Goal: Complete application form: Complete application form

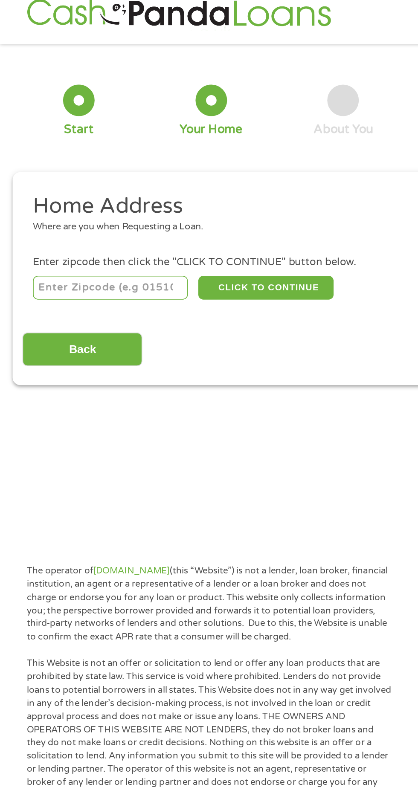
click at [65, 188] on input "number" at bounding box center [67, 189] width 95 height 14
type input "75551"
click at [174, 188] on button "CLICK TO CONTINUE" at bounding box center [162, 189] width 82 height 14
type input "75551"
type input "[GEOGRAPHIC_DATA]"
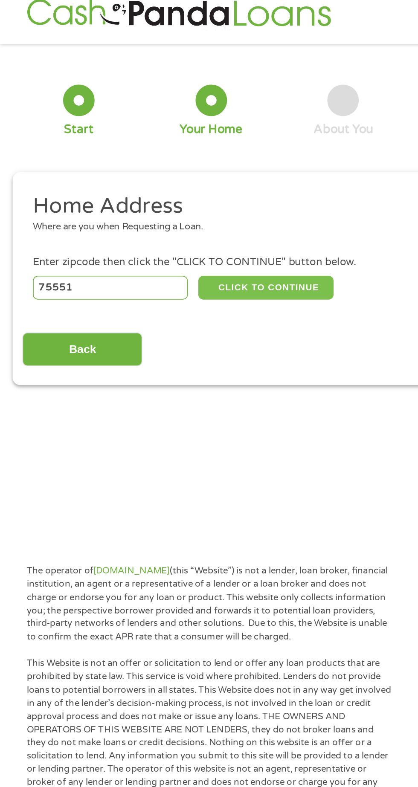
select select "[US_STATE]"
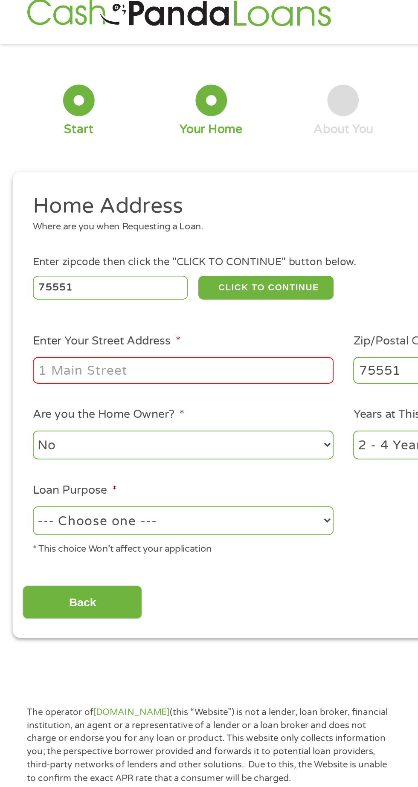
click at [46, 242] on input "Enter Your Street Address *" at bounding box center [111, 239] width 183 height 16
click at [52, 240] on input "Enter Your Street Address *" at bounding box center [111, 239] width 183 height 16
type input "5329 FM 995"
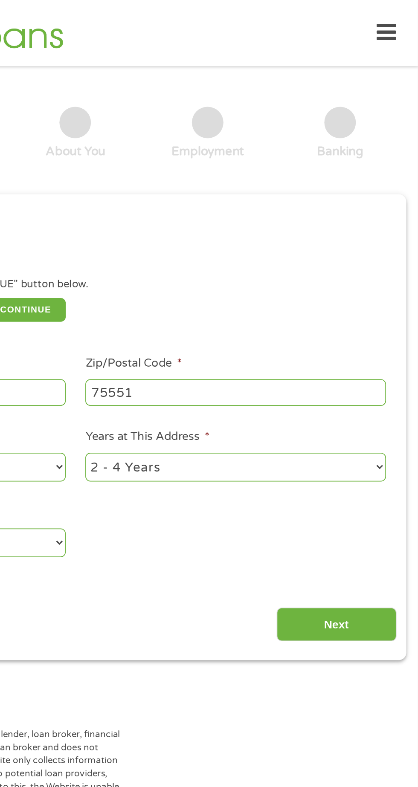
click at [389, 283] on select "1 Year or less 1 - 2 Years 2 - 4 Years Over 4 Years" at bounding box center [306, 284] width 183 height 17
select select "60months"
click at [215, 277] on select "1 Year or less 1 - 2 Years 2 - 4 Years Over 4 Years" at bounding box center [306, 284] width 183 height 17
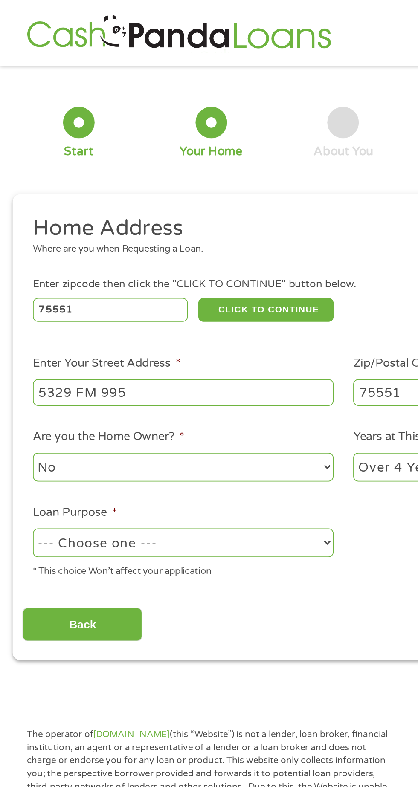
click at [194, 335] on select "--- Choose one --- Pay Bills Debt Consolidation Home Improvement Major Purchase…" at bounding box center [111, 330] width 183 height 17
click at [20, 323] on select "--- Choose one --- Pay Bills Debt Consolidation Home Improvement Major Purchase…" at bounding box center [111, 330] width 183 height 17
click at [194, 334] on select "--- Choose one --- Pay Bills Debt Consolidation Home Improvement Major Purchase…" at bounding box center [111, 330] width 183 height 17
select select "shorttermcash"
click at [20, 323] on select "--- Choose one --- Pay Bills Debt Consolidation Home Improvement Major Purchase…" at bounding box center [111, 330] width 183 height 17
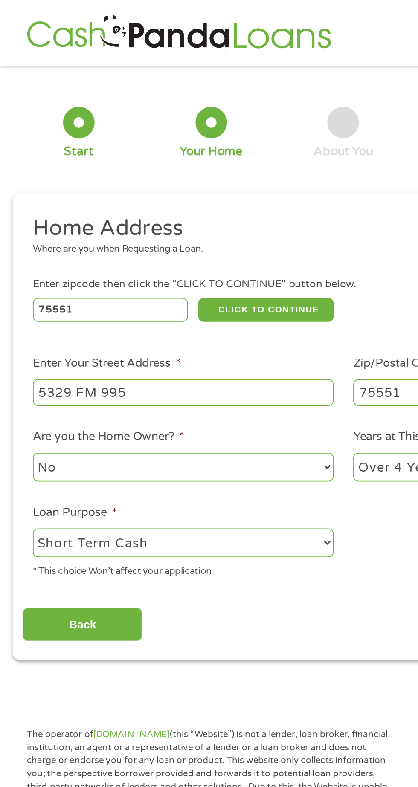
click at [68, 286] on select "No Yes" at bounding box center [111, 284] width 183 height 17
select select "yes"
click at [20, 277] on select "No Yes" at bounding box center [111, 284] width 183 height 17
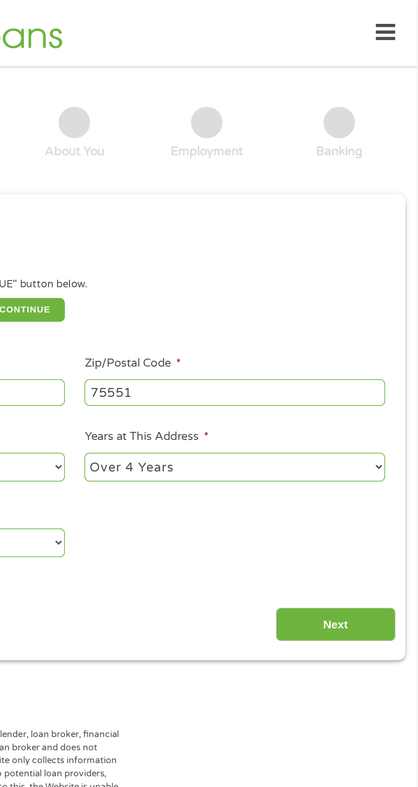
click at [384, 376] on input "Next" at bounding box center [367, 380] width 73 height 21
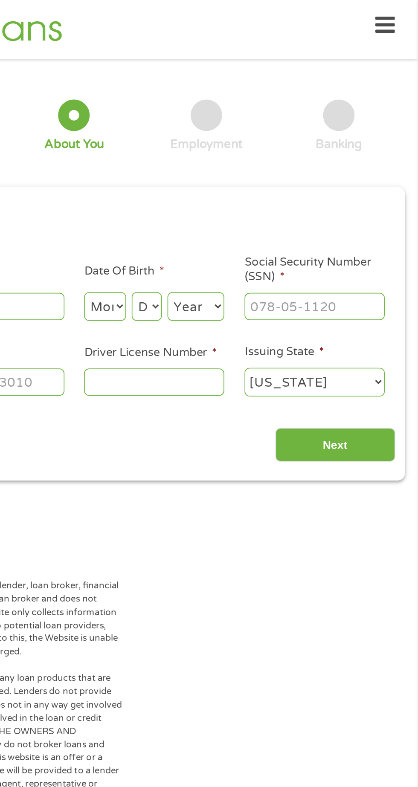
scroll to position [4, 0]
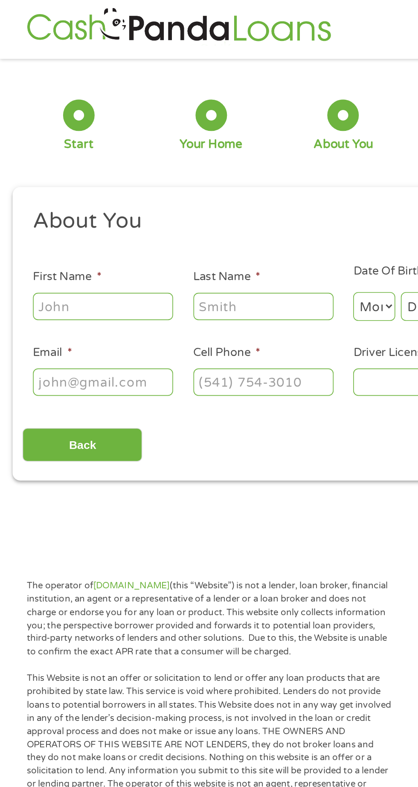
click at [45, 185] on input "First Name *" at bounding box center [62, 187] width 85 height 16
click at [55, 184] on input "First Name *" at bounding box center [62, 187] width 85 height 16
type input "[PERSON_NAME]"
type input "[PERSON_NAME][EMAIL_ADDRESS][DOMAIN_NAME]"
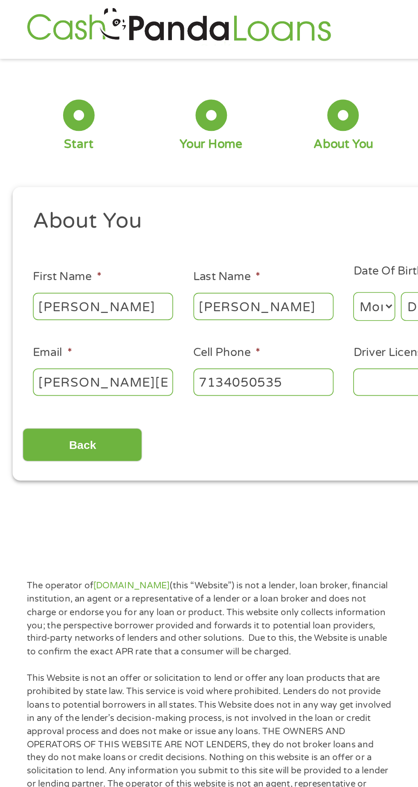
type input "[PHONE_NUMBER]"
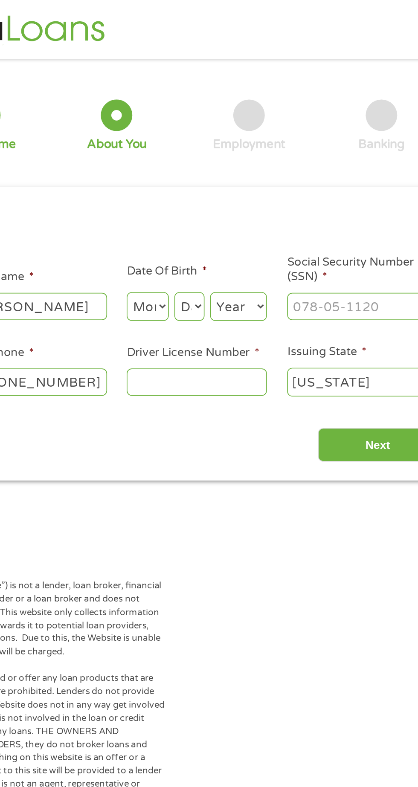
click at [232, 190] on select "Month 1 2 3 4 5 6 7 8 9 10 11 12" at bounding box center [228, 186] width 26 height 17
select select "9"
click at [215, 179] on select "Month 1 2 3 4 5 6 7 8 9 10 11 12" at bounding box center [228, 186] width 26 height 17
click at [256, 188] on select "Day 1 2 3 4 5 6 7 8 9 10 11 12 13 14 15 16 17 18 19 20 21 22 23 24 25 26 27 28 …" at bounding box center [253, 186] width 18 height 17
select select "1"
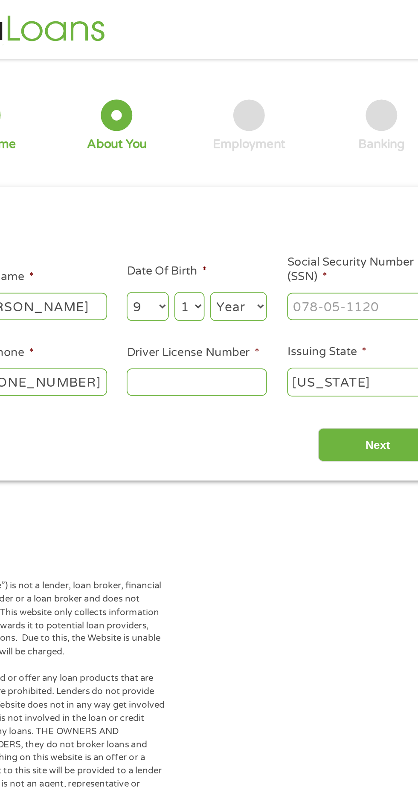
click at [244, 179] on select "Day 1 2 3 4 5 6 7 8 9 10 11 12 13 14 15 16 17 18 19 20 21 22 23 24 25 26 27 28 …" at bounding box center [253, 186] width 18 height 17
click at [287, 186] on select "Year [DATE] 2006 2005 2004 2003 2002 2001 2000 1999 1998 1997 1996 1995 1994 19…" at bounding box center [282, 186] width 35 height 17
select select "1955"
click at [265, 179] on select "Year [DATE] 2006 2005 2004 2003 2002 2001 2000 1999 1998 1997 1996 1995 1994 19…" at bounding box center [282, 186] width 35 height 17
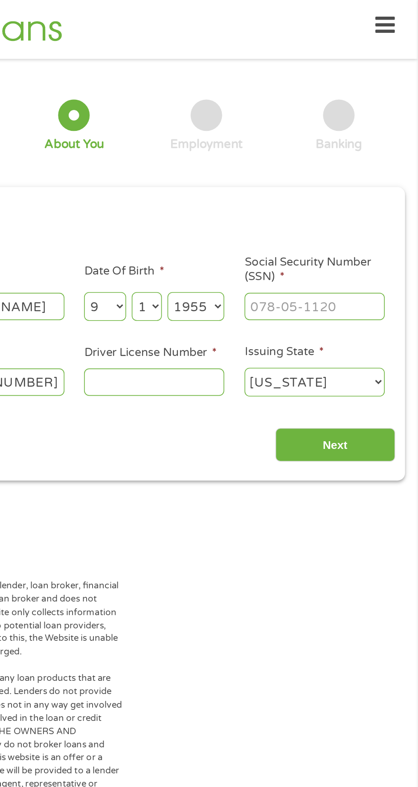
click at [327, 189] on input "Social Security Number (SSN) *" at bounding box center [354, 187] width 85 height 16
type input "457-06-5674"
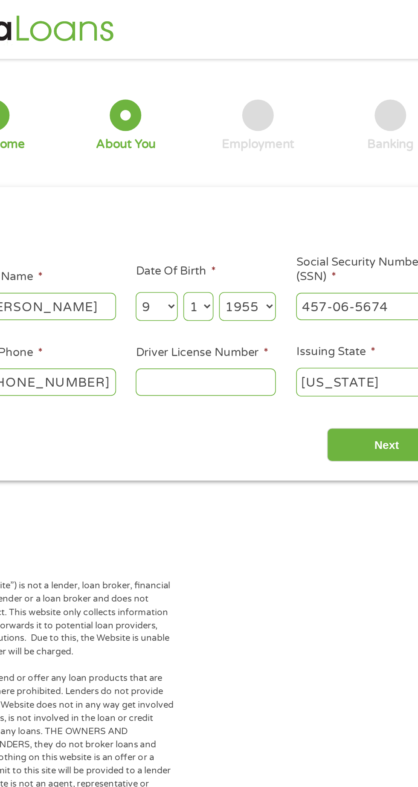
click at [245, 236] on input "Driver License Number *" at bounding box center [257, 233] width 85 height 16
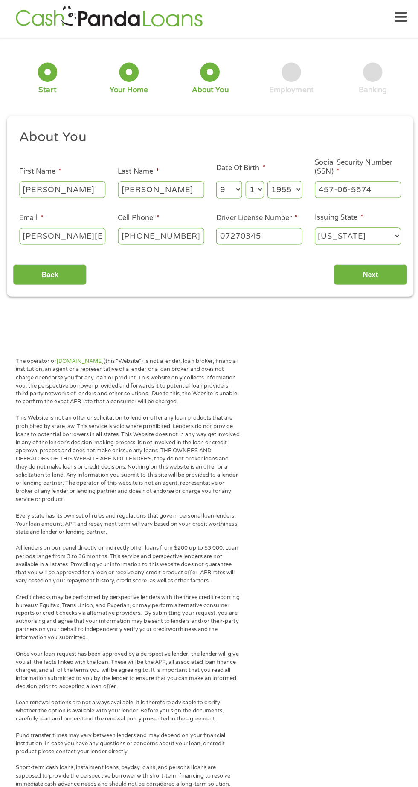
scroll to position [0, 0]
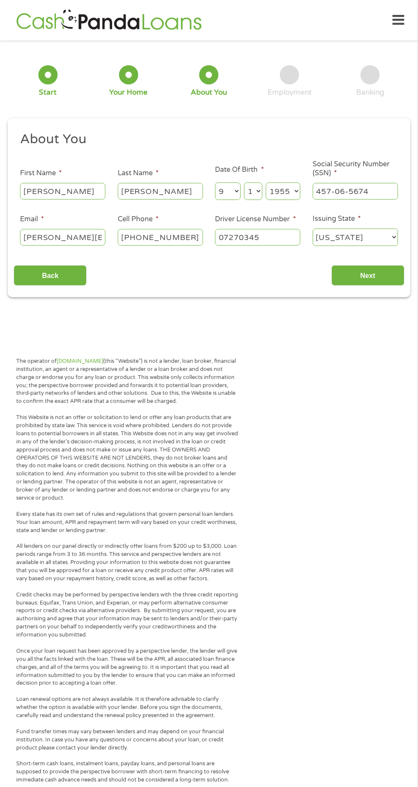
type input "07270345"
click at [373, 279] on input "Next" at bounding box center [367, 275] width 73 height 21
click at [380, 268] on input "Next" at bounding box center [367, 275] width 73 height 21
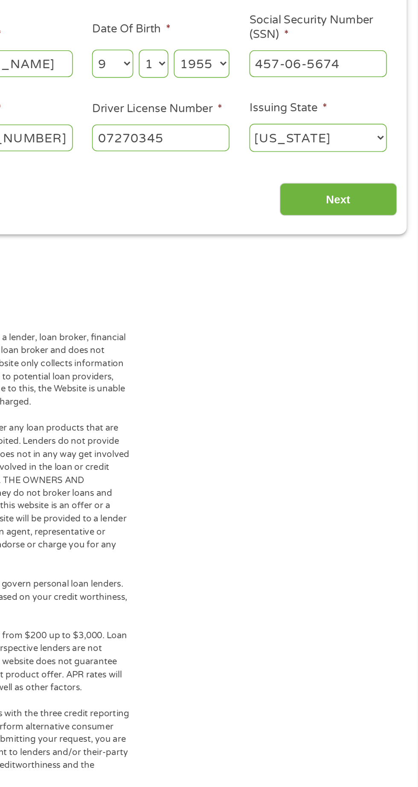
click at [367, 269] on input "Next" at bounding box center [367, 275] width 73 height 21
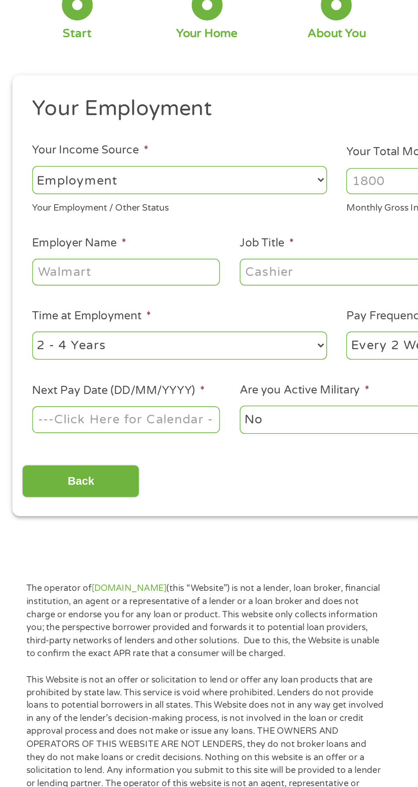
click at [44, 187] on select "--- Choose one --- Employment [DEMOGRAPHIC_DATA] Benefits" at bounding box center [111, 183] width 183 height 17
click at [20, 175] on select "--- Choose one --- Employment [DEMOGRAPHIC_DATA] Benefits" at bounding box center [111, 183] width 183 height 17
click at [130, 189] on select "--- Choose one --- Employment [DEMOGRAPHIC_DATA] Benefits" at bounding box center [111, 183] width 183 height 17
click at [20, 175] on select "--- Choose one --- Employment [DEMOGRAPHIC_DATA] Benefits" at bounding box center [111, 183] width 183 height 17
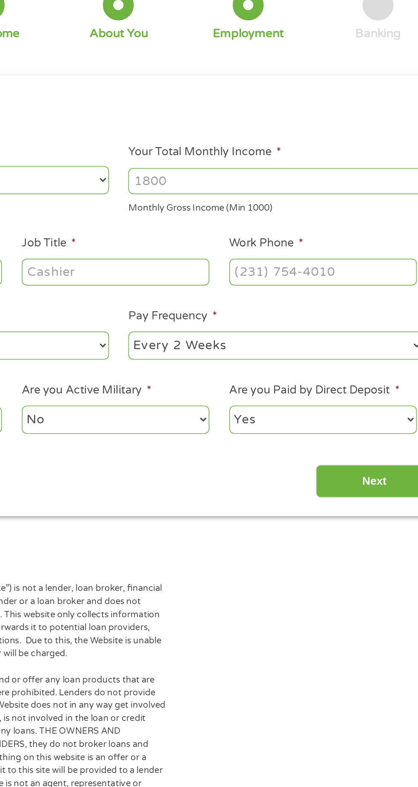
click at [243, 185] on input "Your Total Monthly Income *" at bounding box center [306, 184] width 183 height 16
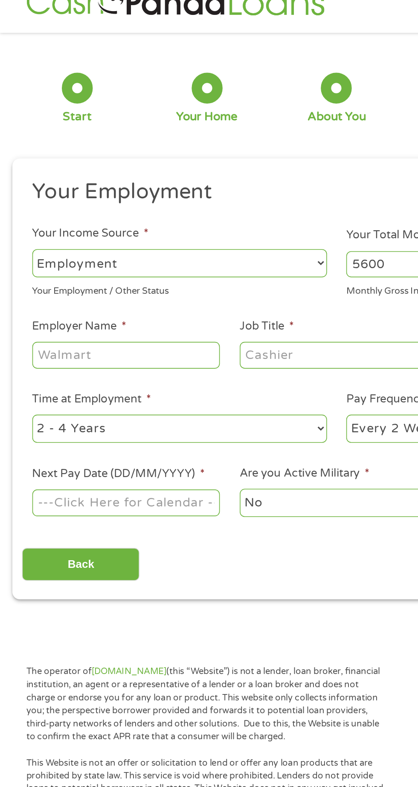
type input "5600"
click at [52, 239] on input "Employer Name *" at bounding box center [78, 240] width 116 height 16
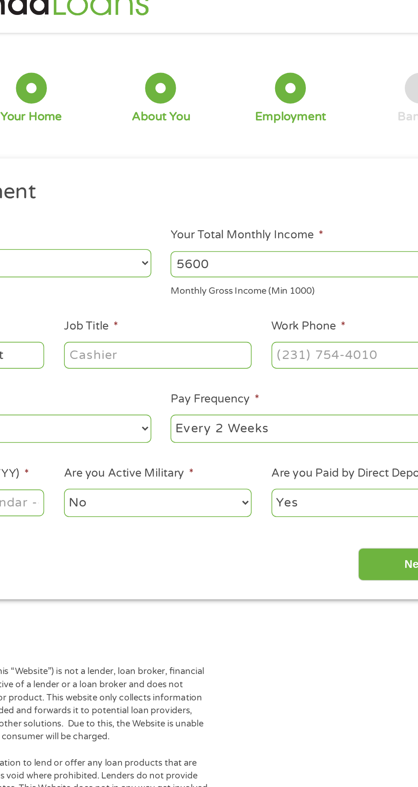
type input "Graphic Packaging int"
click at [181, 237] on input "Job Title *" at bounding box center [207, 240] width 116 height 16
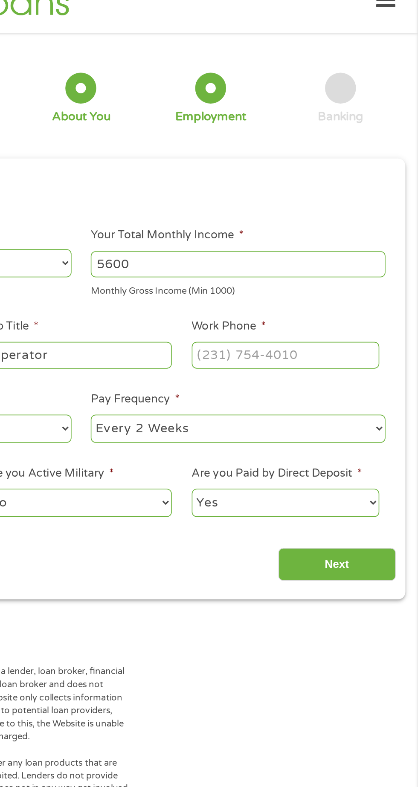
type input "Operator"
click at [300, 242] on input "Work Phone *" at bounding box center [335, 240] width 116 height 16
type input "[PHONE_NUMBER]"
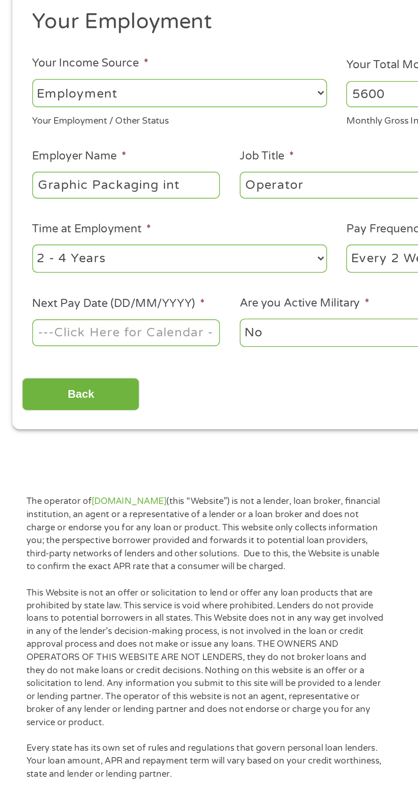
click at [186, 289] on select "--- Choose one --- 1 Year or less 1 - 2 Years 2 - 4 Years Over 4 Years" at bounding box center [111, 285] width 183 height 17
select select "60months"
click at [20, 278] on select "--- Choose one --- 1 Year or less 1 - 2 Years 2 - 4 Years Over 4 Years" at bounding box center [111, 285] width 183 height 17
click at [41, 338] on body "Home Get Loan Offer How it works FAQs Blog Cash Loans Quick Loans Online Loans …" at bounding box center [209, 649] width 418 height 1299
click at [50, 335] on input "Next Pay Date (DD/MM/YYYY) *" at bounding box center [78, 332] width 116 height 16
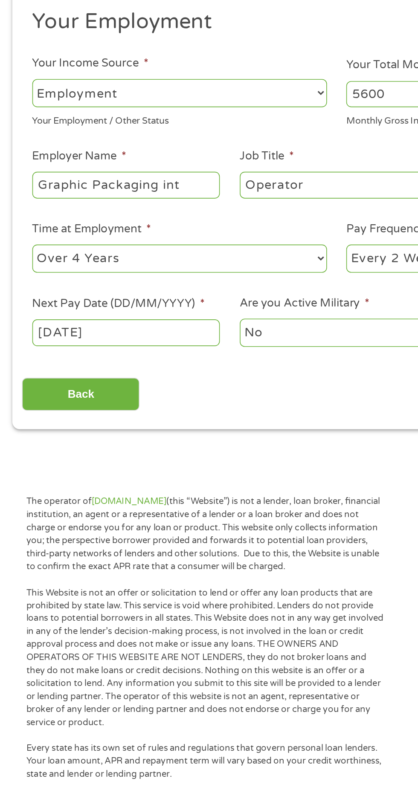
click at [121, 315] on label "Next Pay Date (DD/MM/YYYY) *" at bounding box center [73, 314] width 107 height 9
click at [121, 324] on input "[DATE]" at bounding box center [78, 332] width 116 height 16
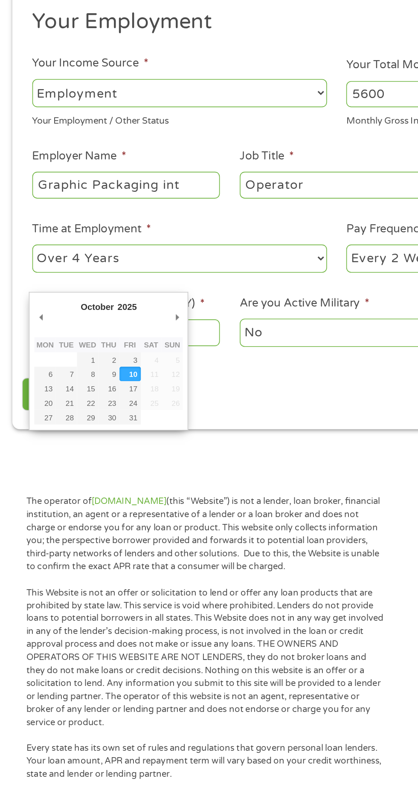
type input "[DATE]"
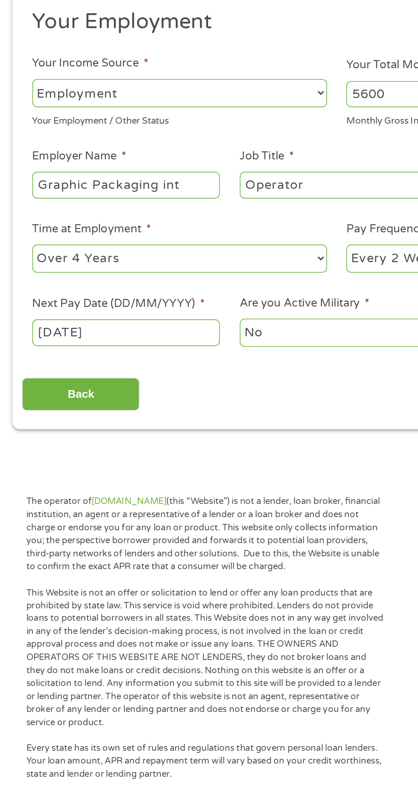
click at [126, 311] on span "*" at bounding box center [125, 314] width 3 height 9
click at [126, 324] on input "[DATE]" at bounding box center [78, 332] width 116 height 16
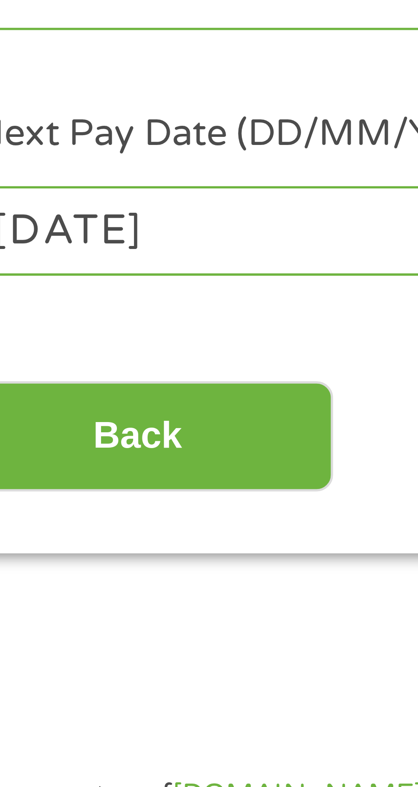
click at [43, 333] on body "Home Get Loan Offer How it works FAQs Blog Cash Loans Quick Loans Online Loans …" at bounding box center [209, 649] width 418 height 1299
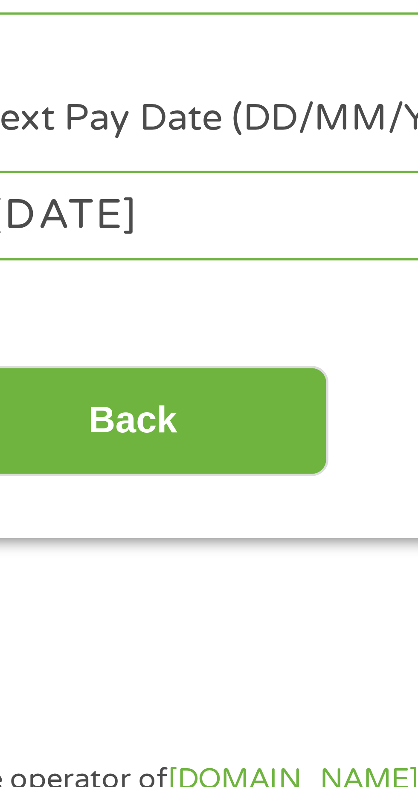
click at [74, 353] on div "Your Employment Your Income Source * --- Choose one --- Employment [DEMOGRAPHIC…" at bounding box center [209, 256] width 390 height 250
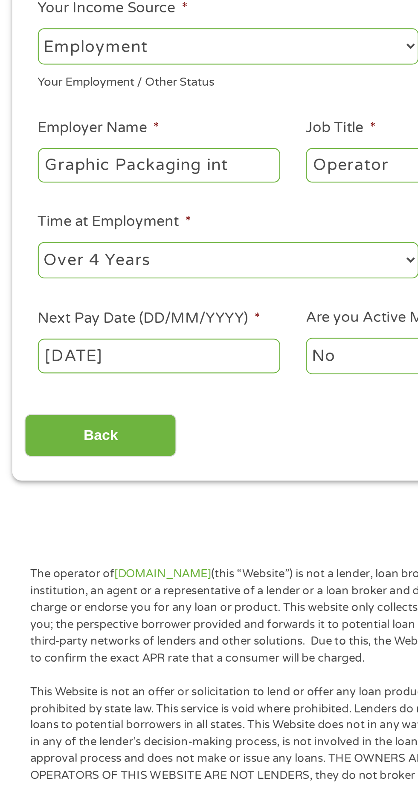
click at [125, 312] on span "*" at bounding box center [125, 314] width 3 height 9
click at [125, 324] on input "[DATE]" at bounding box center [78, 332] width 116 height 16
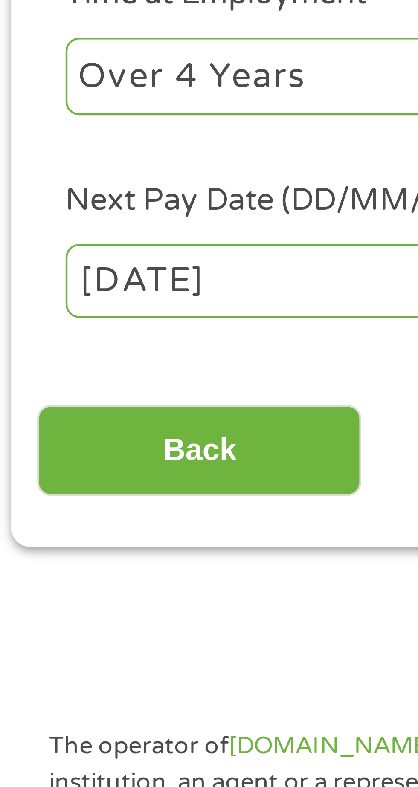
click at [29, 332] on body "Home Get Loan Offer How it works FAQs Blog Cash Loans Quick Loans Online Loans …" at bounding box center [209, 649] width 418 height 1299
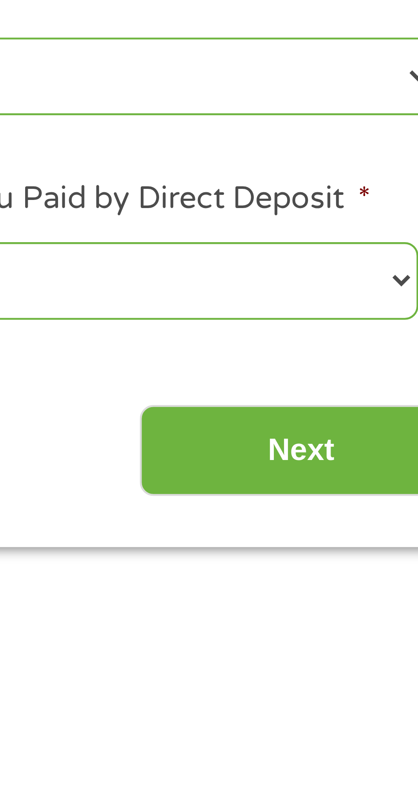
click at [386, 330] on select "Yes No" at bounding box center [335, 331] width 116 height 17
click at [277, 324] on select "Yes No" at bounding box center [335, 331] width 116 height 17
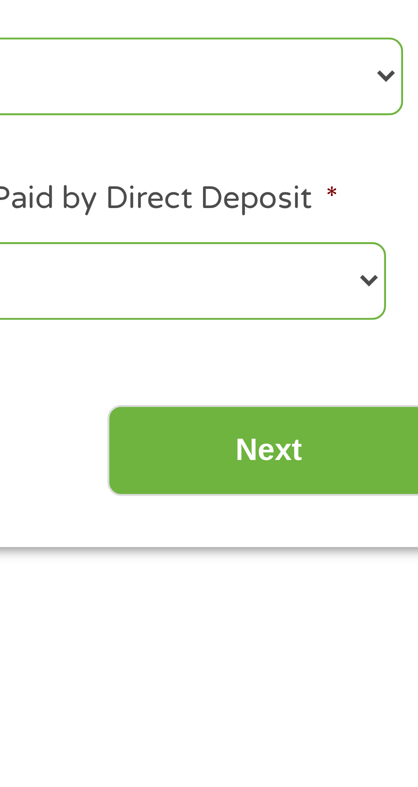
click at [366, 372] on input "Next" at bounding box center [367, 370] width 73 height 21
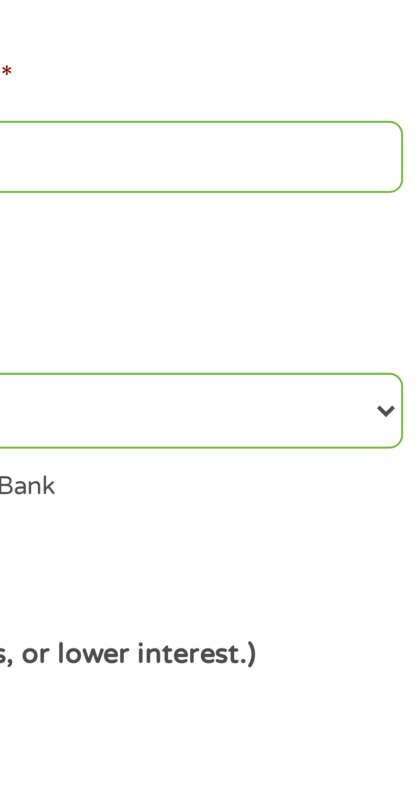
scroll to position [4, 0]
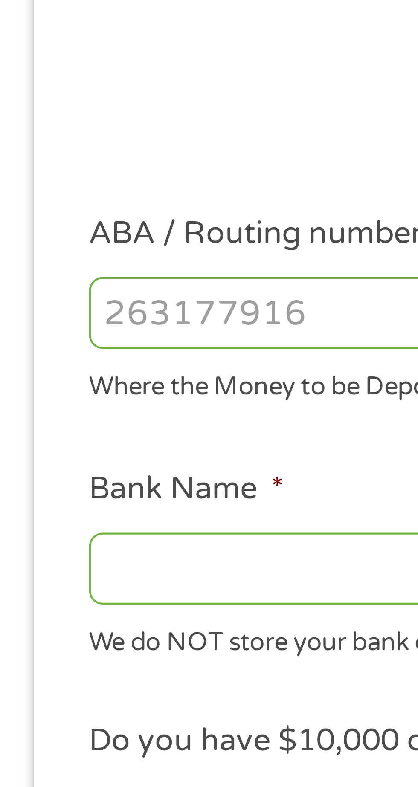
click at [30, 302] on input "ABA / Routing number *" at bounding box center [111, 300] width 183 height 16
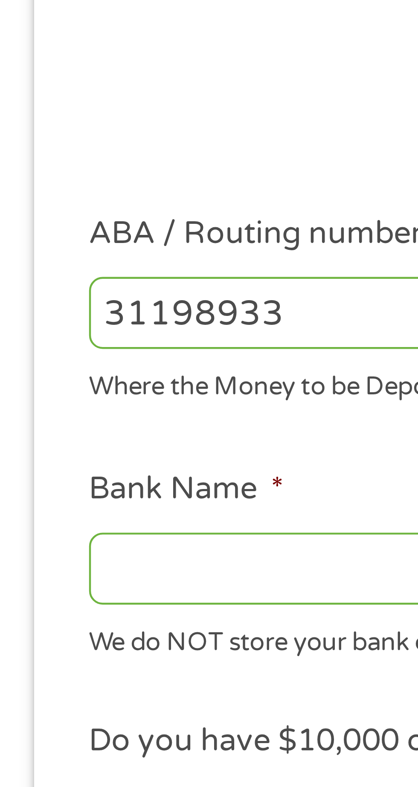
type input "311989331"
type input "RED RIVER EMP FCU"
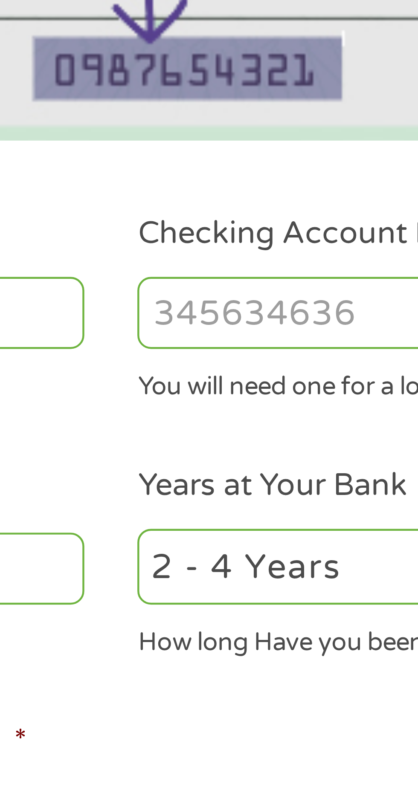
type input "311989331"
click at [231, 299] on input "Checking Account Number *" at bounding box center [306, 300] width 183 height 16
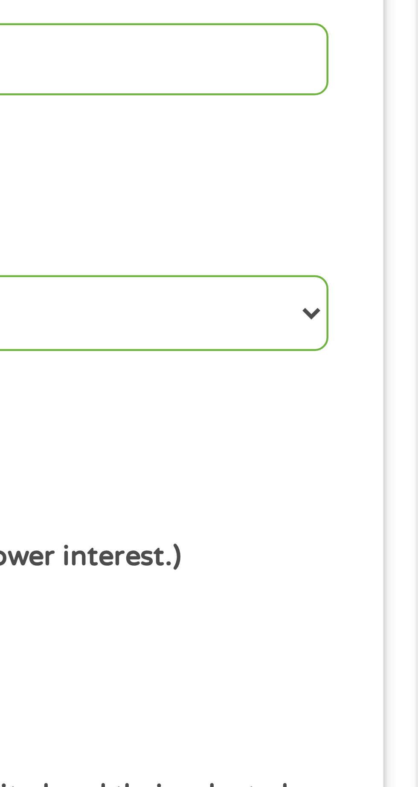
type input "0107541260"
click at [392, 359] on select "2 - 4 Years 6 - 12 Months 1 - 2 Years Over 4 Years" at bounding box center [306, 357] width 183 height 17
select select "60months"
click at [215, 349] on select "2 - 4 Years 6 - 12 Months 1 - 2 Years Over 4 Years" at bounding box center [306, 357] width 183 height 17
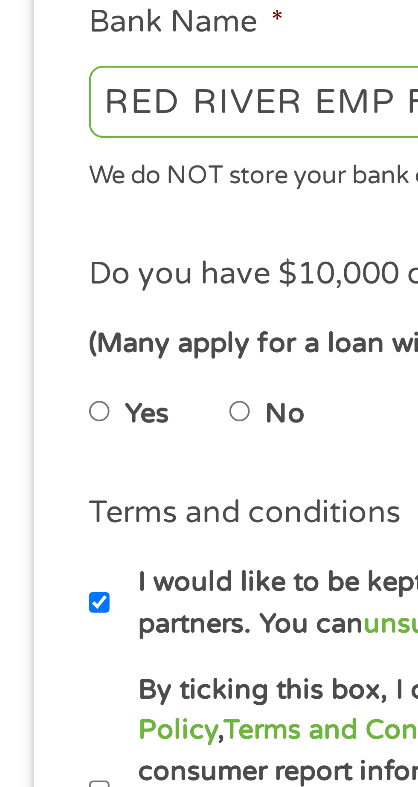
click at [22, 427] on input "Yes" at bounding box center [22, 428] width 5 height 14
radio input "true"
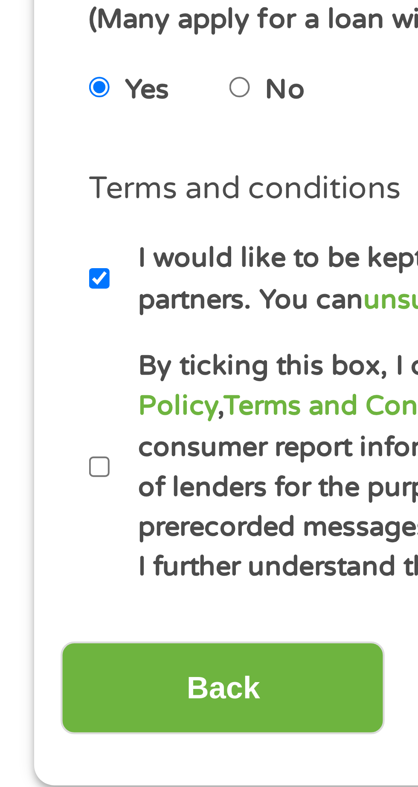
click at [25, 469] on input "I would like to be kept informed of other products and services available via e…" at bounding box center [22, 471] width 5 height 14
checkbox input "false"
click at [21, 511] on input "By ticking this box, I confirm I am at least [DEMOGRAPHIC_DATA]. I confirm I ha…" at bounding box center [22, 513] width 5 height 14
checkbox input "true"
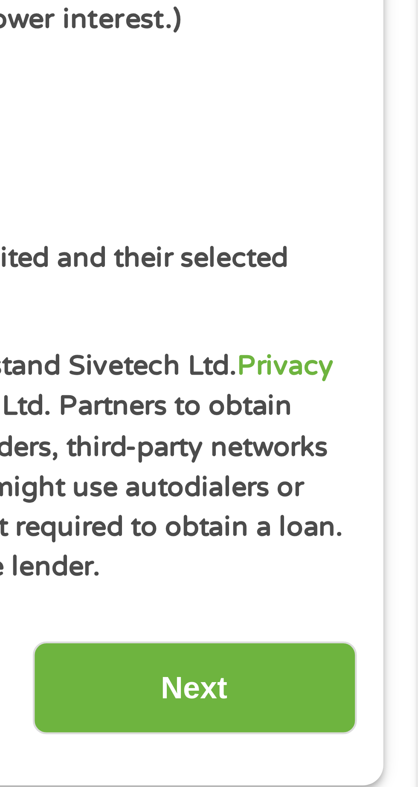
click at [375, 564] on input "Next" at bounding box center [367, 562] width 73 height 21
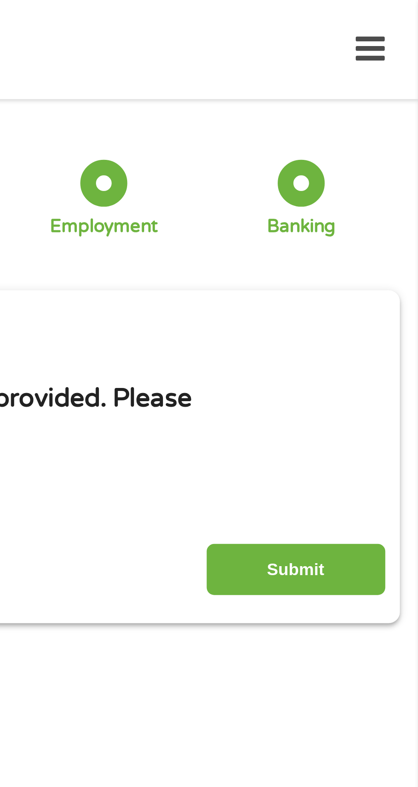
scroll to position [0, 0]
click at [381, 228] on input "Submit" at bounding box center [367, 232] width 73 height 21
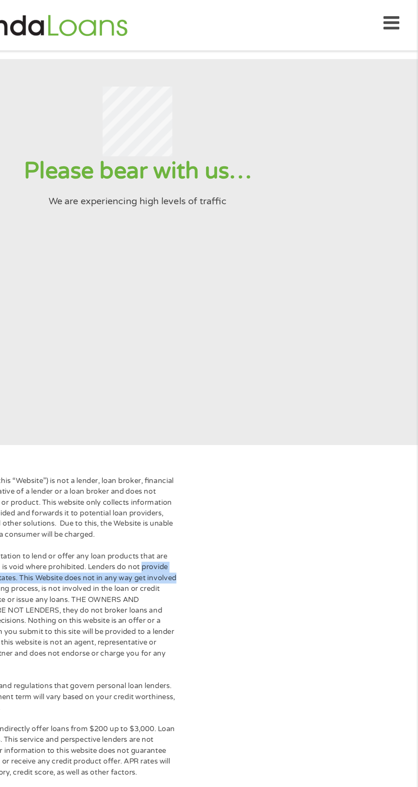
click at [313, 484] on div "The operator of [DOMAIN_NAME] (this “Website”) is not a lender, loan broker, fi…" at bounding box center [209, 760] width 418 height 830
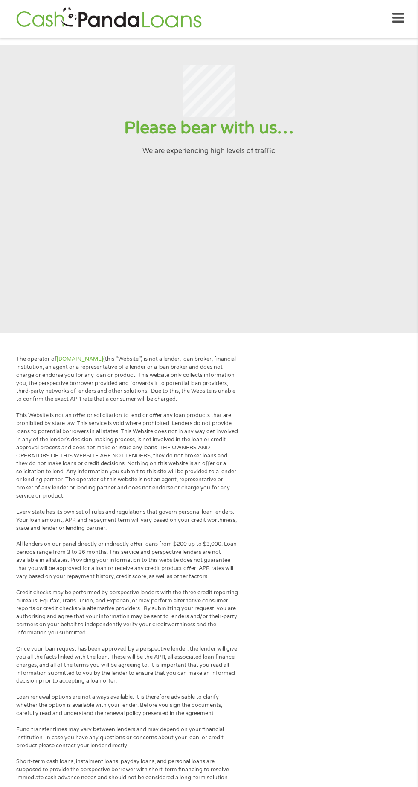
scroll to position [2, 0]
